Goal: Leave review/rating: Leave an evaluation or opinion about a product, service, or content

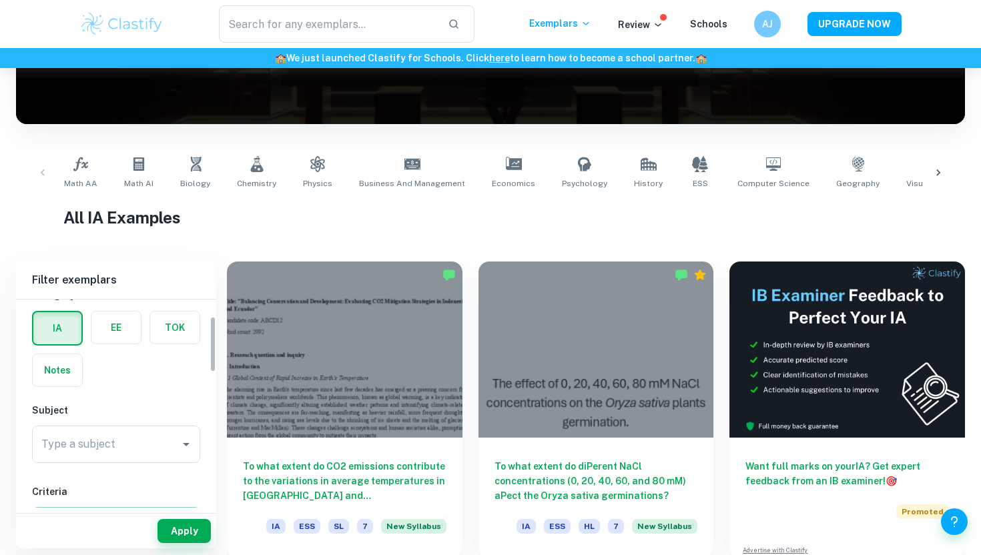
scroll to position [63, 0]
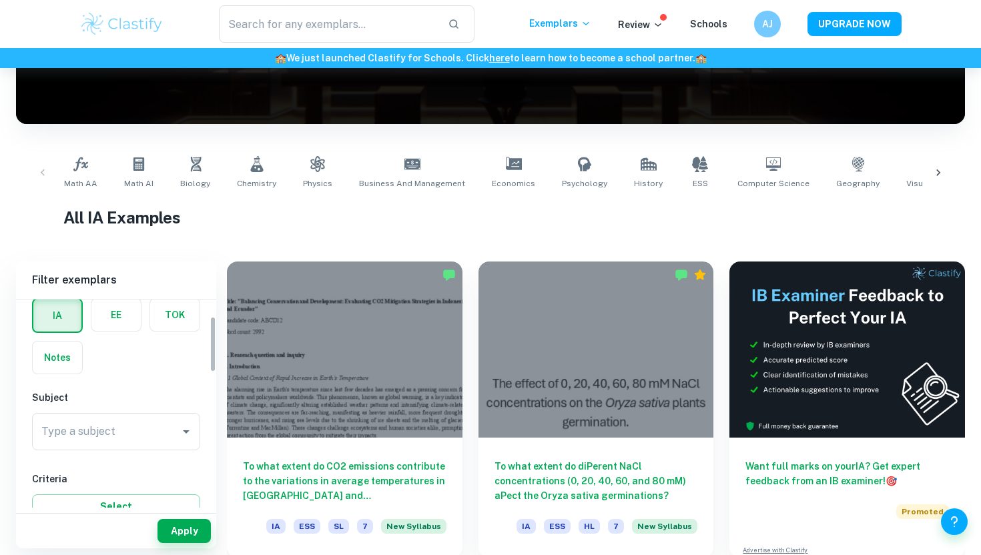
click at [86, 433] on input "Type a subject" at bounding box center [106, 431] width 136 height 25
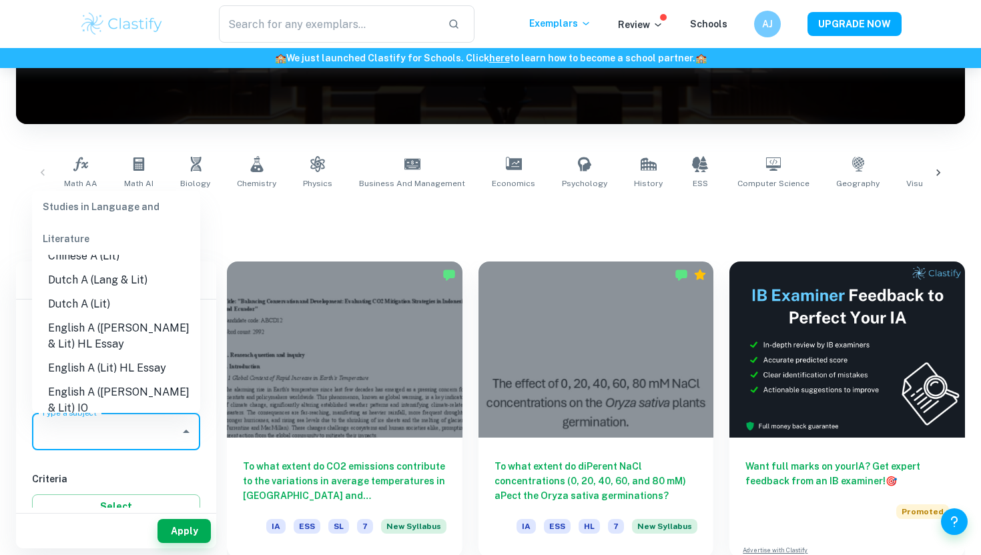
scroll to position [89, 0]
click at [128, 337] on li "English A ([PERSON_NAME] & Lit) HL Essay" at bounding box center [116, 336] width 168 height 40
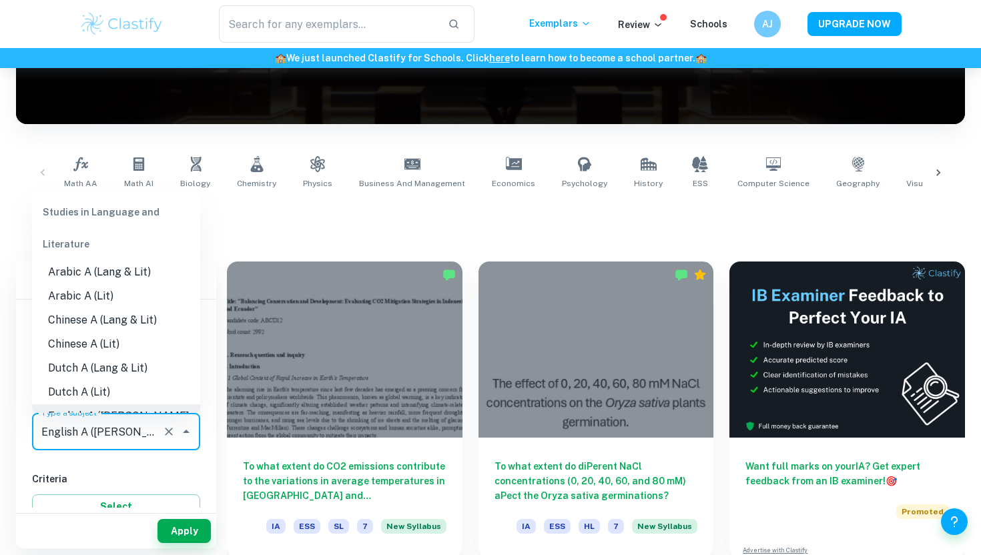
click at [141, 434] on input "Type a subject" at bounding box center [97, 431] width 119 height 25
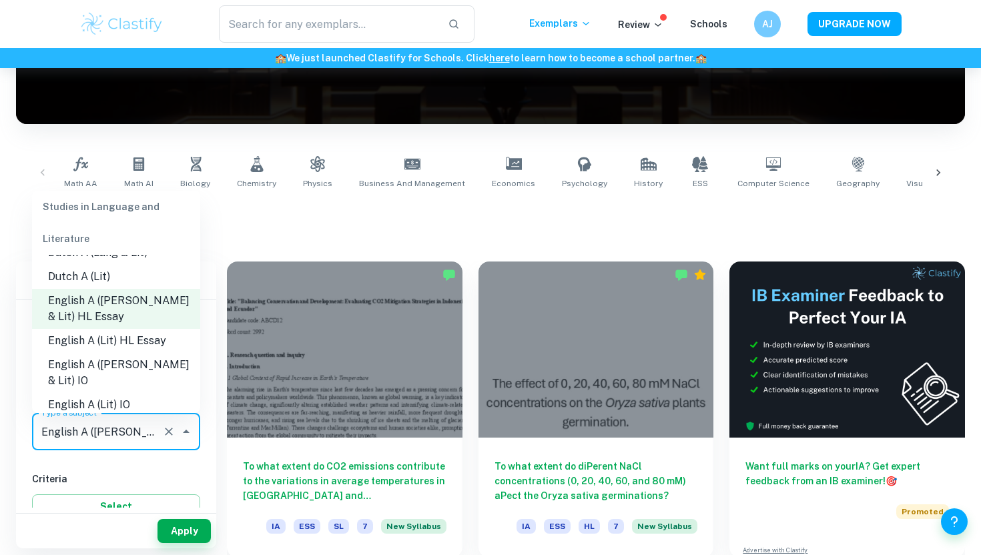
scroll to position [118, 0]
click at [133, 362] on li "English A ([PERSON_NAME] & Lit) IO" at bounding box center [116, 370] width 168 height 40
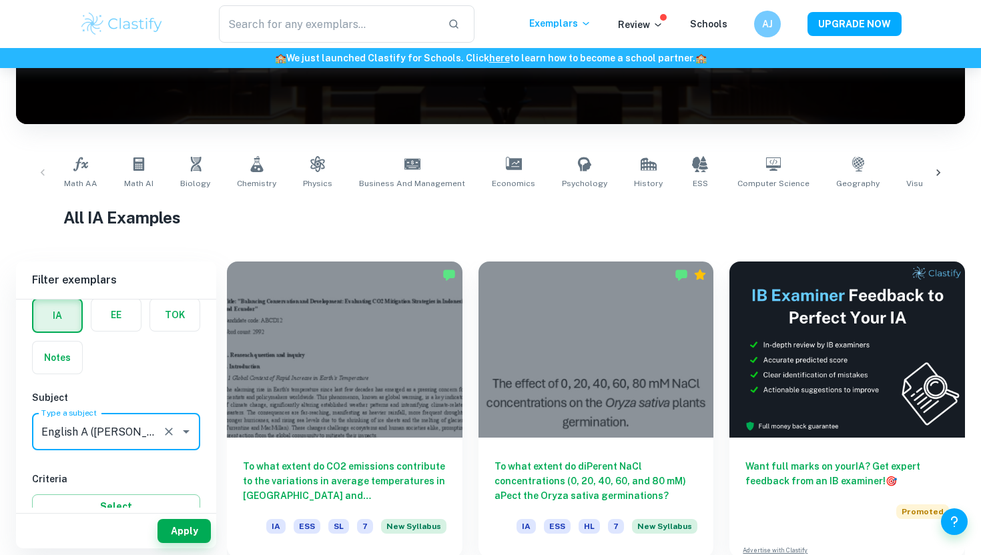
scroll to position [229, 0]
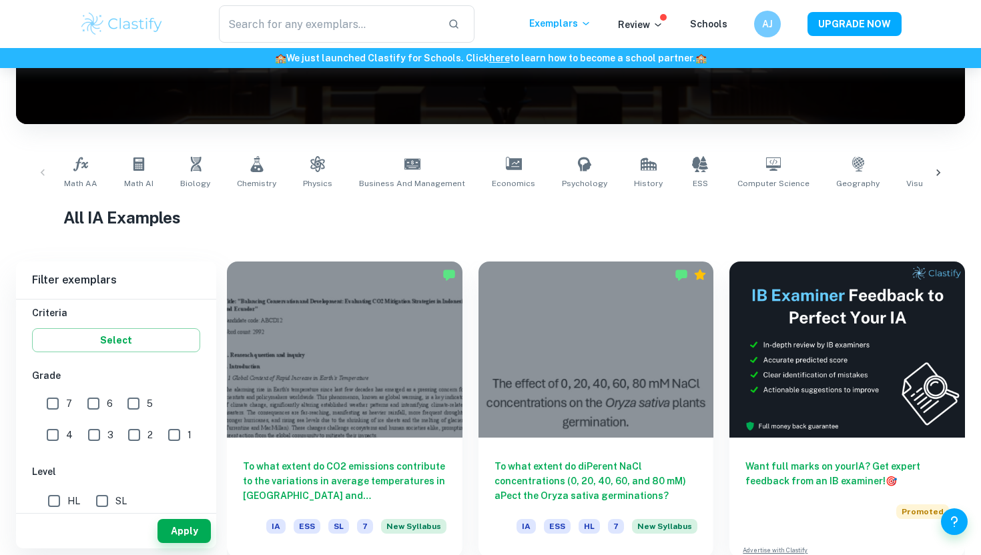
click at [59, 396] on input "7" at bounding box center [52, 403] width 27 height 27
checkbox input "true"
click at [188, 529] on button "Apply" at bounding box center [183, 531] width 53 height 24
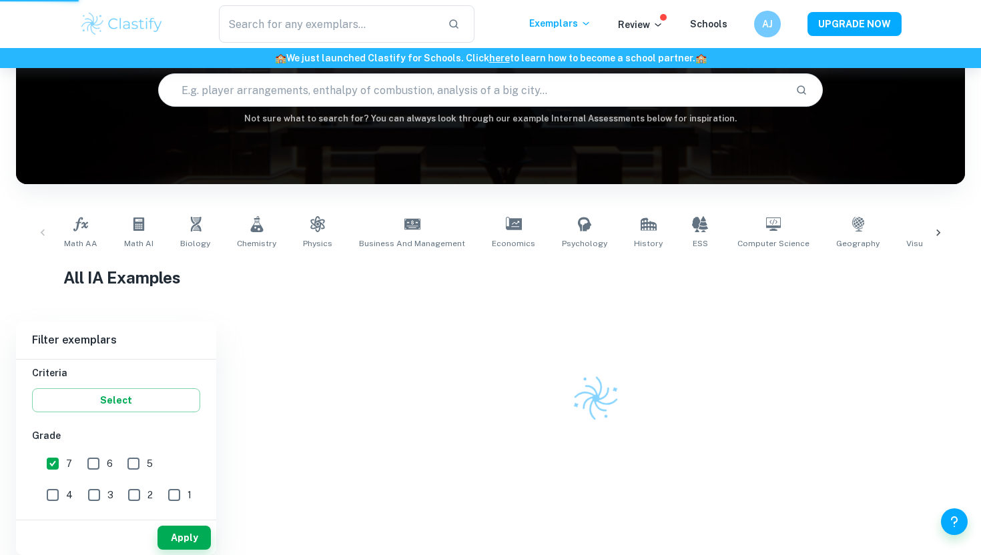
scroll to position [95, 0]
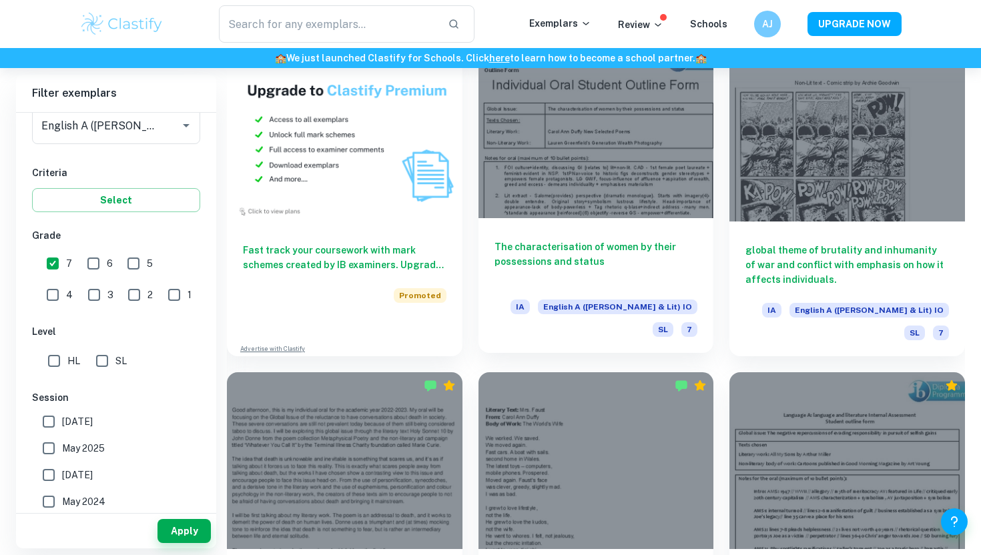
scroll to position [1163, 0]
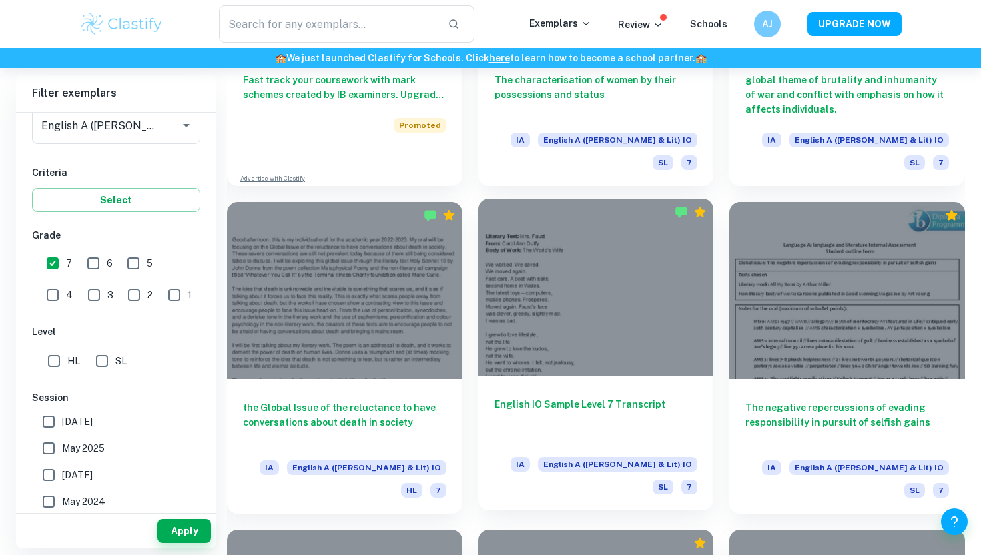
click at [613, 319] on div at bounding box center [595, 287] width 235 height 176
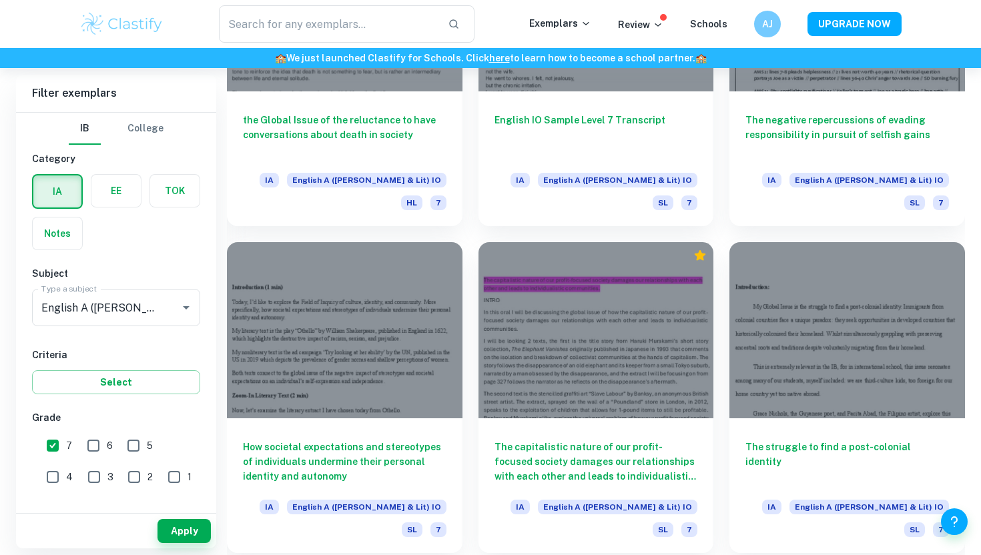
scroll to position [1452, 0]
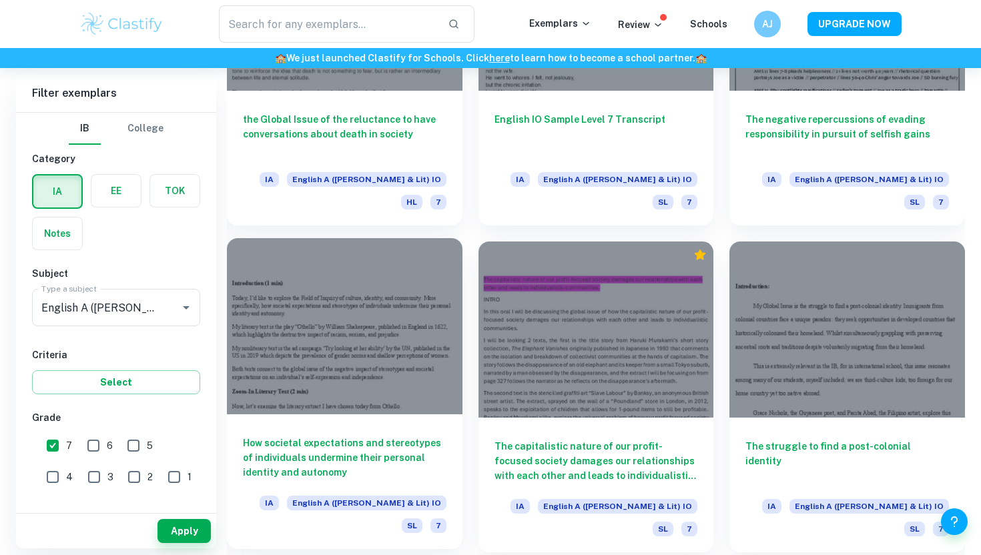
click at [392, 298] on div at bounding box center [344, 326] width 235 height 176
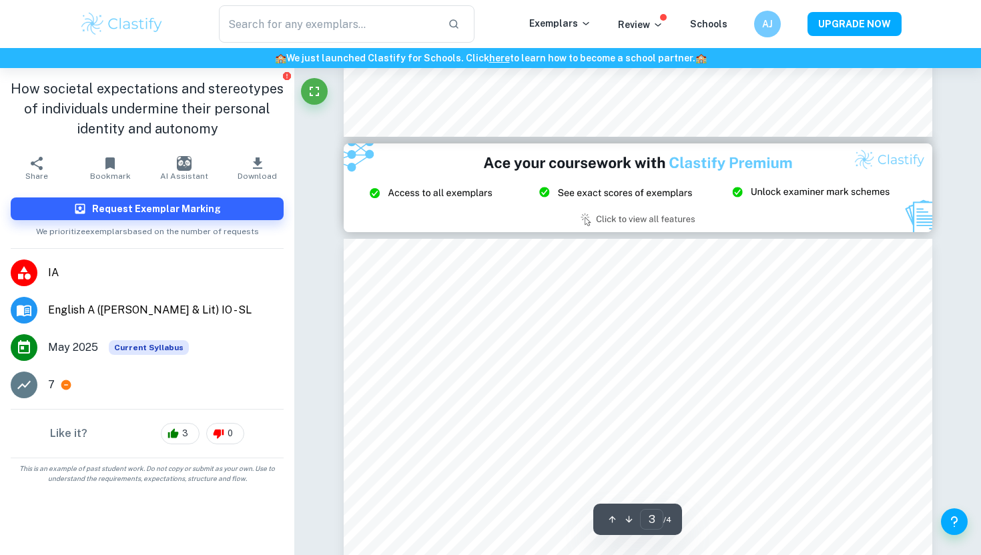
scroll to position [1857, 0]
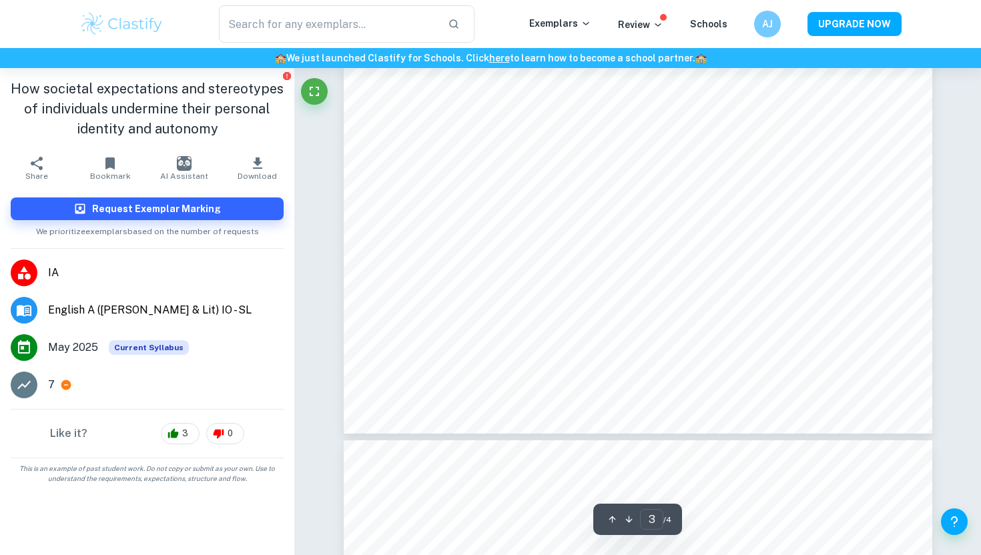
type input "4"
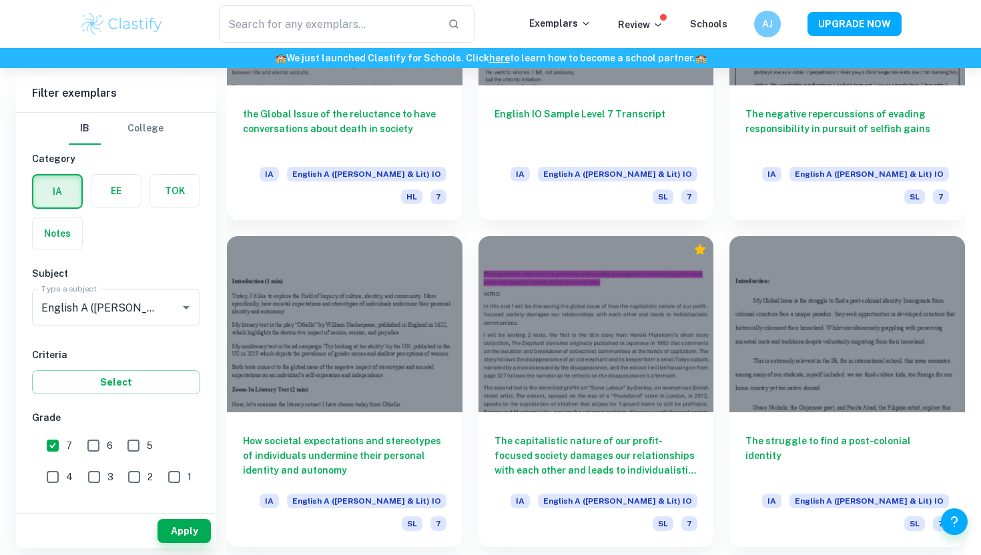
scroll to position [1520, 0]
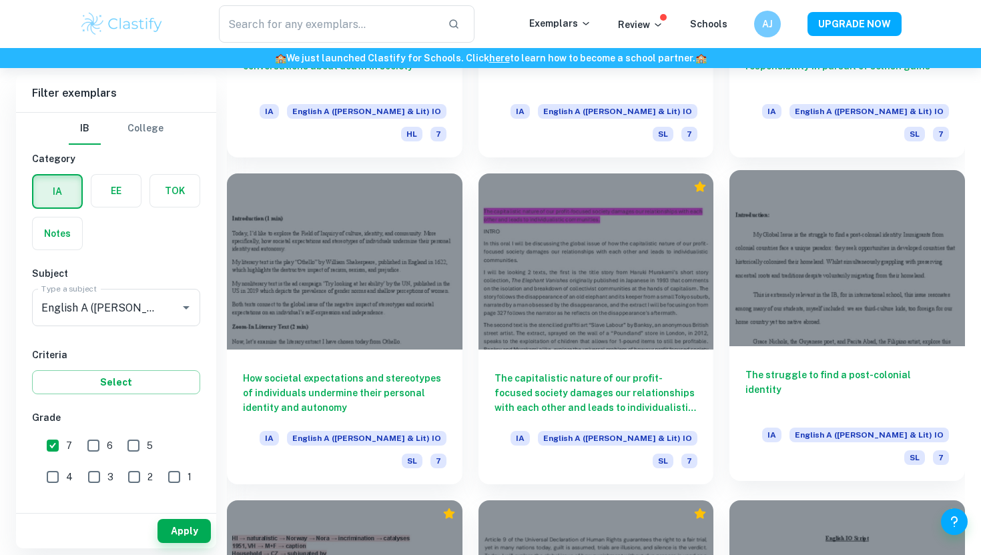
click at [791, 346] on div "The struggle to find a post-colonial identity IA English A ([PERSON_NAME] & Lit…" at bounding box center [846, 413] width 235 height 135
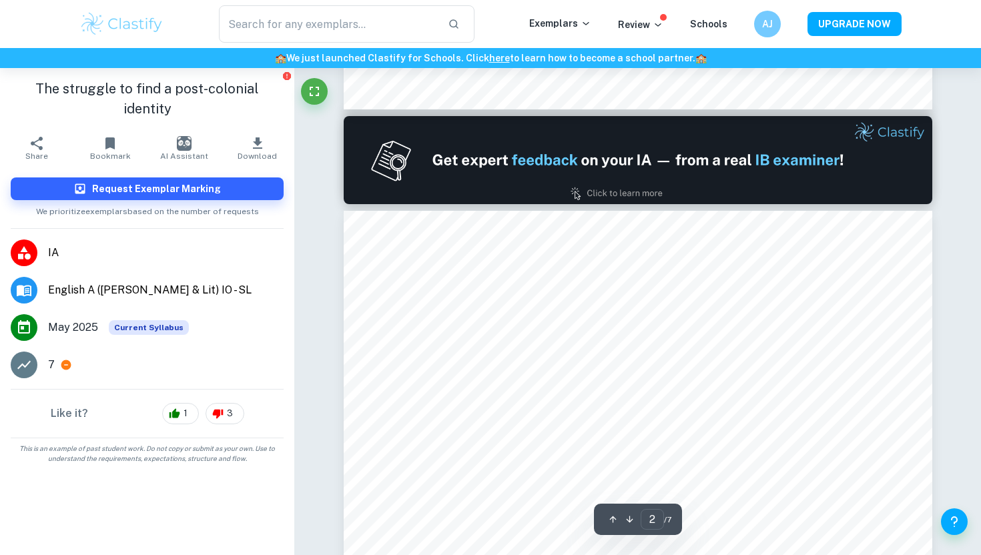
type input "1"
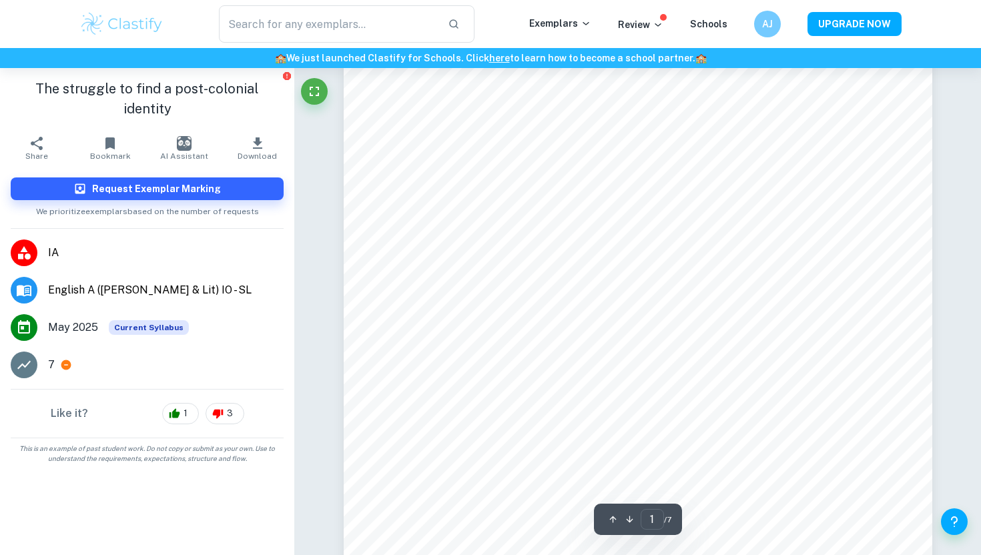
scroll to position [304, 0]
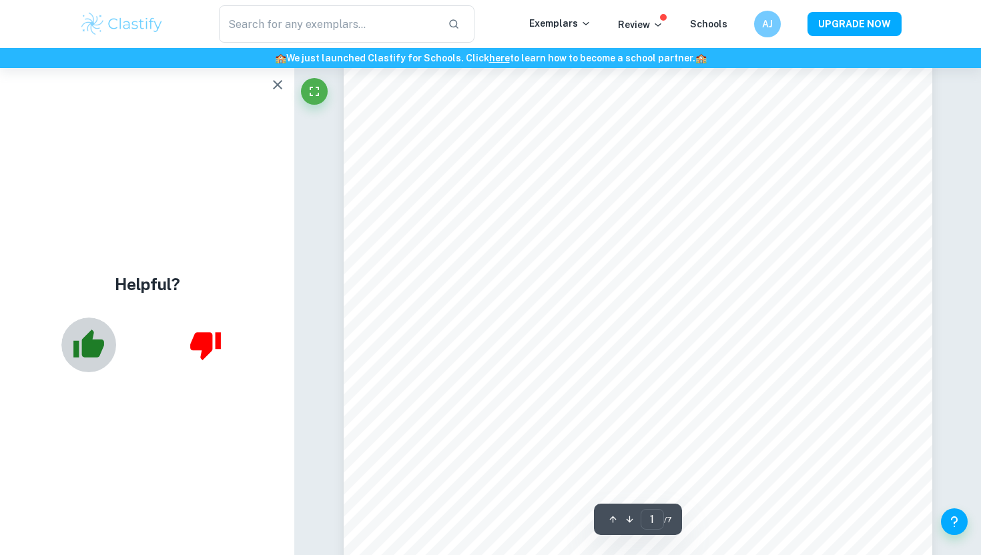
click at [94, 352] on icon "button" at bounding box center [88, 344] width 31 height 28
